Goal: Task Accomplishment & Management: Manage account settings

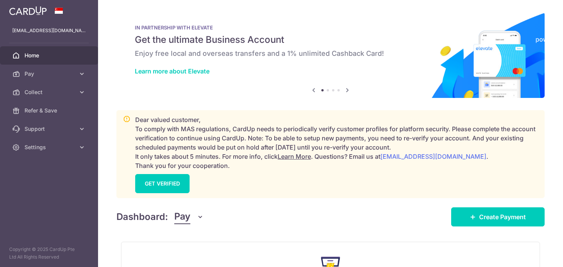
click at [182, 219] on span "Pay" at bounding box center [182, 217] width 16 height 15
click at [204, 255] on link "Collect" at bounding box center [215, 257] width 80 height 18
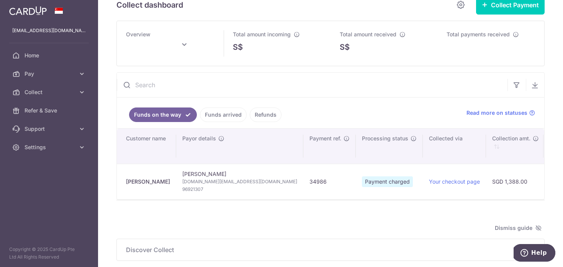
scroll to position [17, 0]
type input "[DATE]"
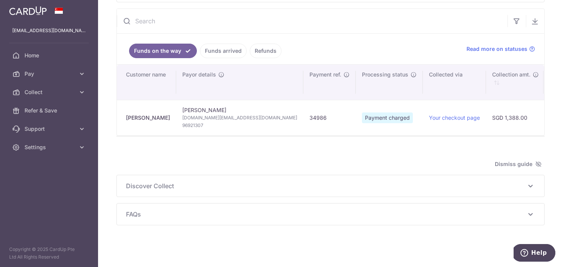
scroll to position [70, 0]
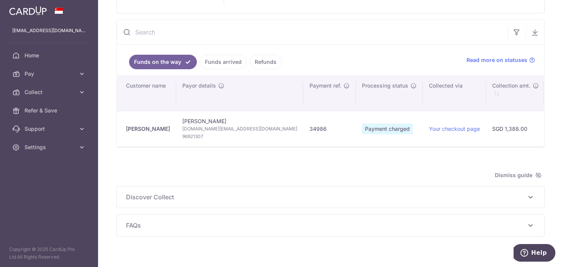
click at [217, 57] on link "Funds arrived" at bounding box center [223, 62] width 47 height 15
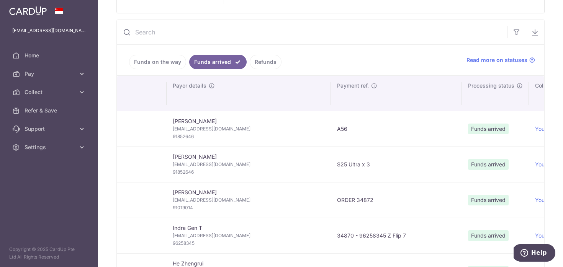
scroll to position [0, 0]
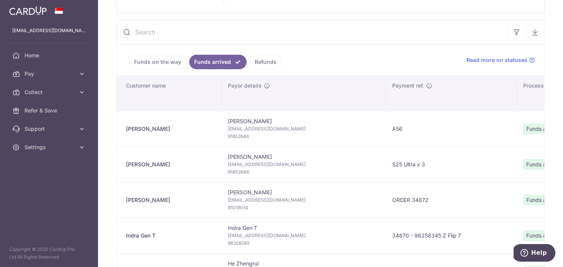
click at [169, 62] on link "Funds on the way" at bounding box center [157, 62] width 57 height 15
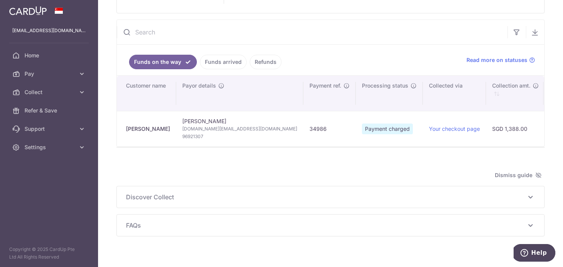
scroll to position [0, 1]
click at [225, 247] on div "Collect dashboard Collect Payment Create request to collect payments Custom Pay…" at bounding box center [330, 133] width 465 height 267
click at [239, 208] on div "Discover Collect The multiple ways to collect payments: via Payment Requests To…" at bounding box center [330, 196] width 427 height 21
